Goal: Information Seeking & Learning: Learn about a topic

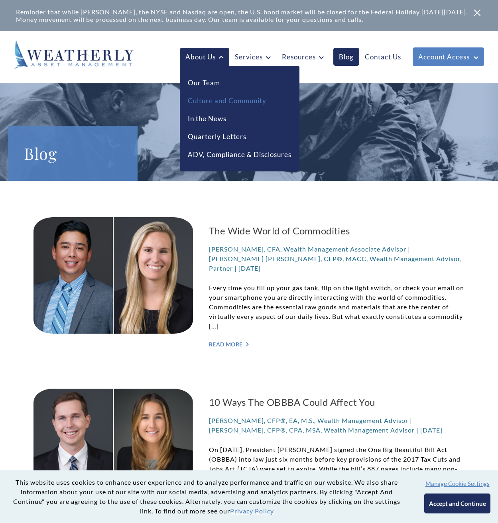
click at [227, 100] on link "Culture and Community" at bounding box center [227, 101] width 79 height 10
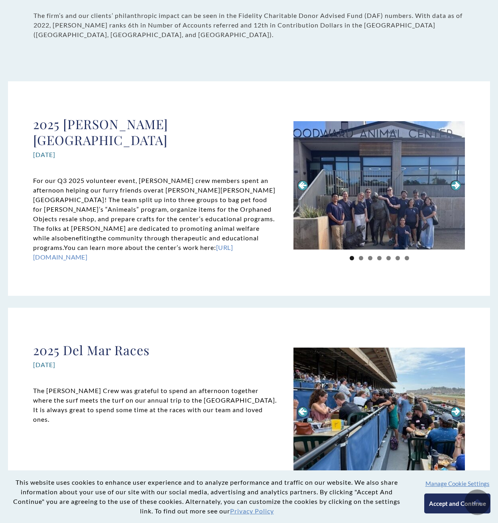
scroll to position [844, 0]
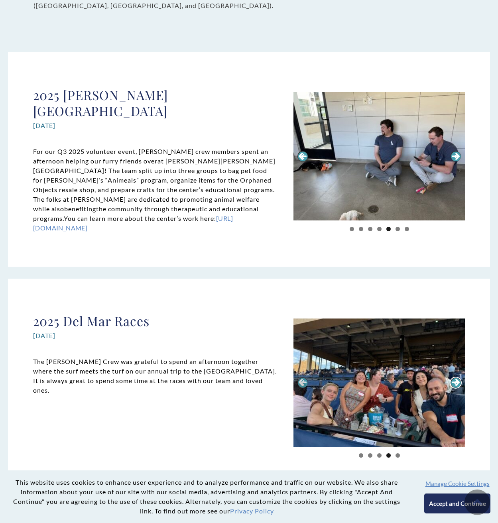
click at [455, 378] on link "Next" at bounding box center [456, 383] width 10 height 10
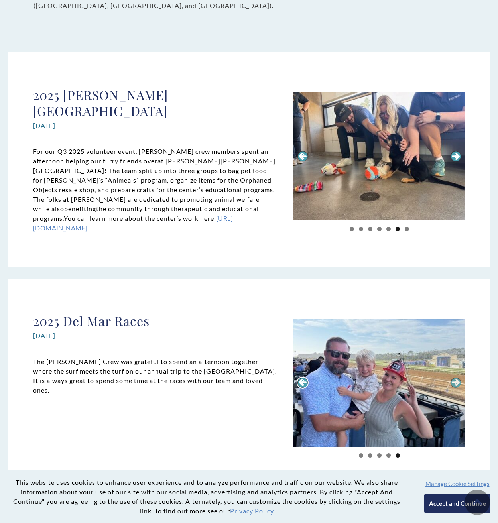
click at [306, 379] on link "Previous" at bounding box center [303, 383] width 10 height 10
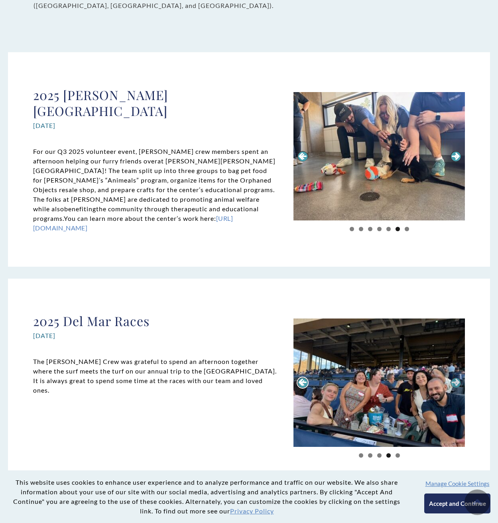
click at [304, 378] on link "Previous" at bounding box center [303, 383] width 10 height 10
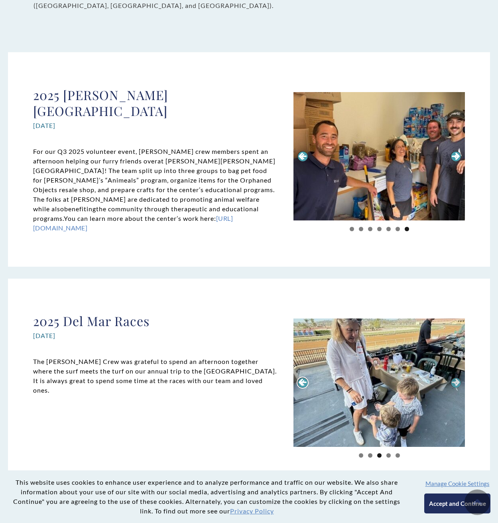
click at [304, 378] on link "Previous" at bounding box center [303, 383] width 10 height 10
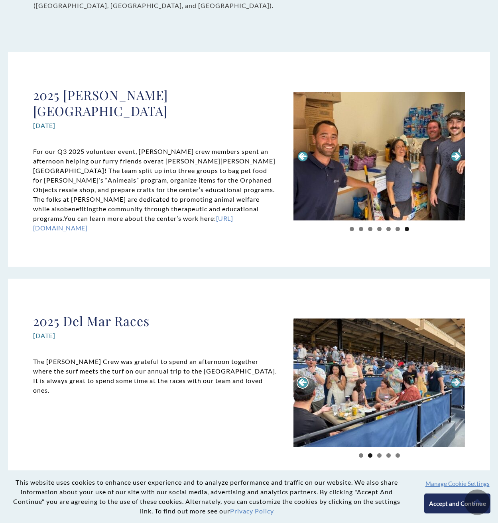
click at [304, 378] on link "Previous" at bounding box center [303, 383] width 10 height 10
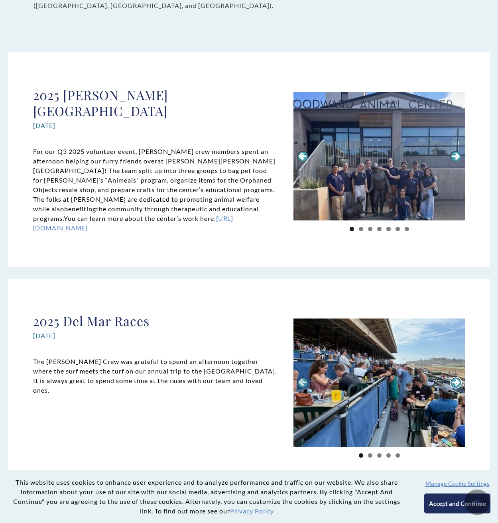
click at [455, 378] on link "Next" at bounding box center [456, 383] width 10 height 10
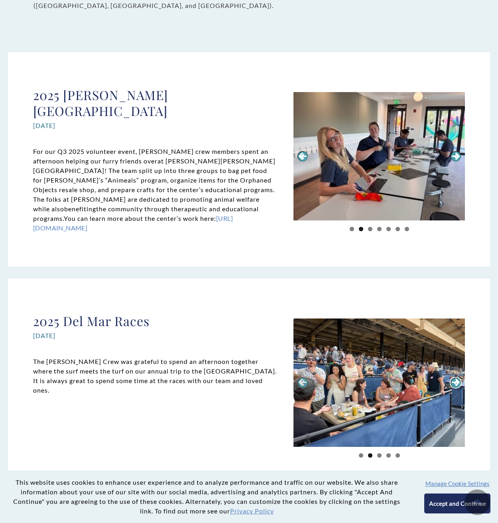
click at [455, 378] on link "Next" at bounding box center [456, 383] width 10 height 10
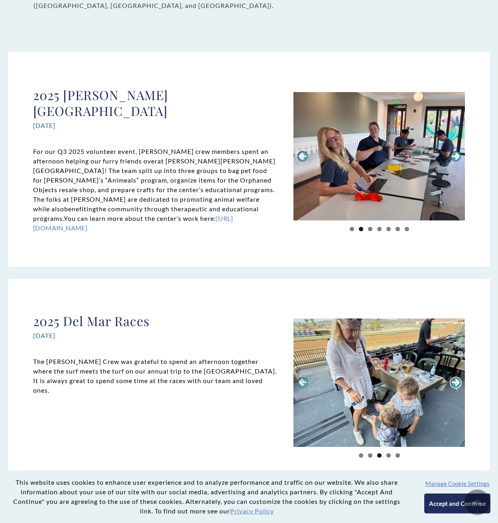
click at [455, 378] on link "Next" at bounding box center [456, 383] width 10 height 10
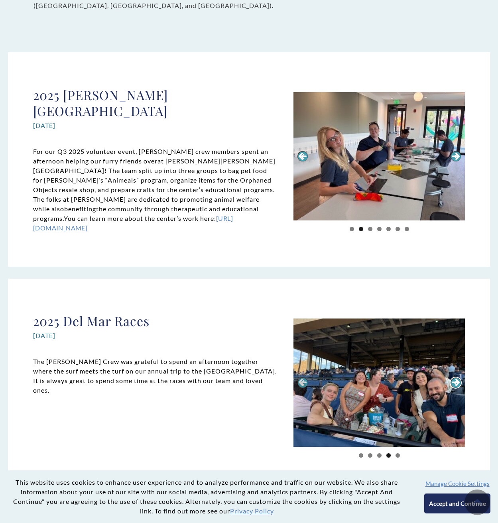
click at [455, 378] on link "Next" at bounding box center [456, 383] width 10 height 10
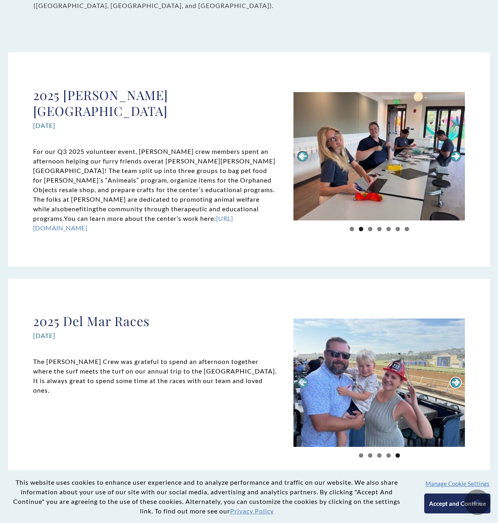
click at [455, 378] on link "Next" at bounding box center [456, 383] width 10 height 10
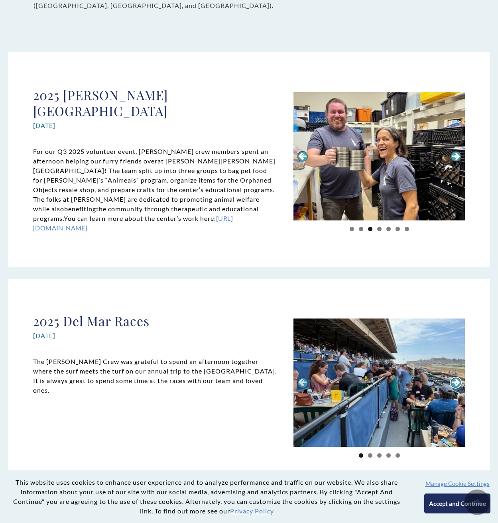
click at [455, 378] on link "Next" at bounding box center [456, 383] width 10 height 10
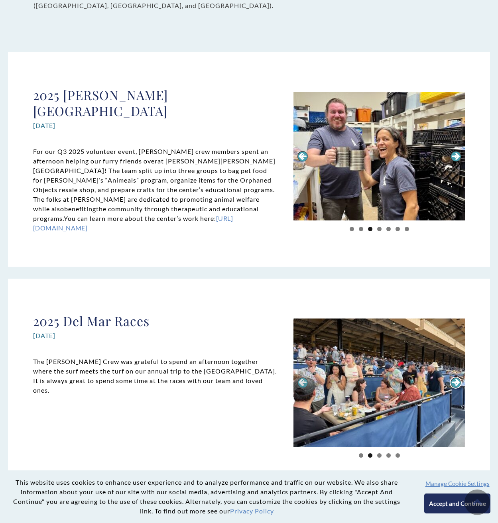
click at [455, 378] on link "Next" at bounding box center [456, 383] width 10 height 10
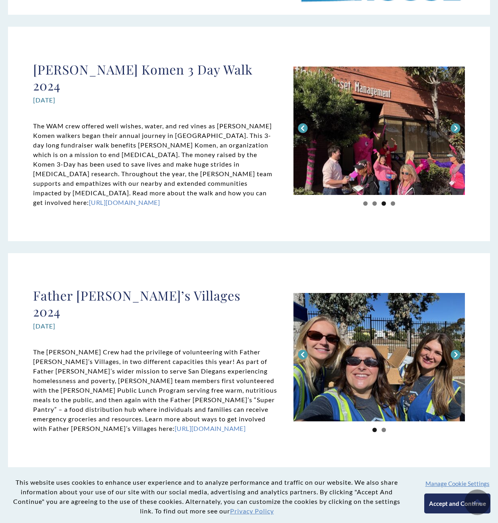
scroll to position [2491, 0]
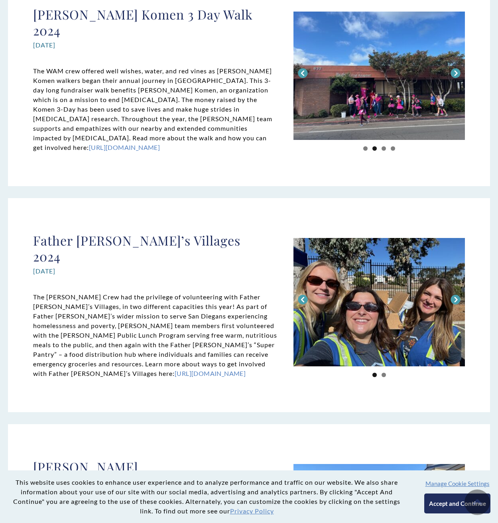
click at [298, 198] on div "Father Joe’s Villages 2024 November 2024 1 2 Previous Next The Weatherly Crew h…" at bounding box center [249, 305] width 482 height 215
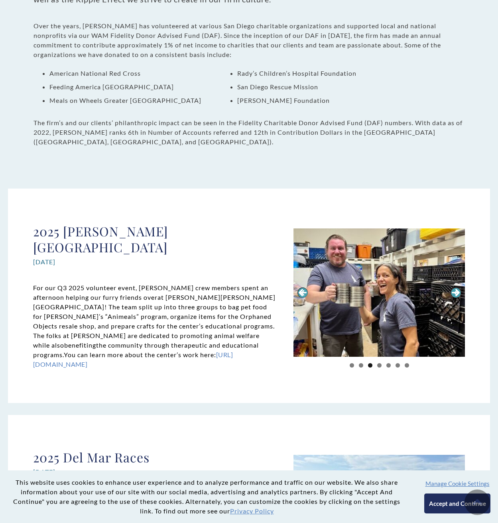
scroll to position [707, 0]
